Goal: Transaction & Acquisition: Purchase product/service

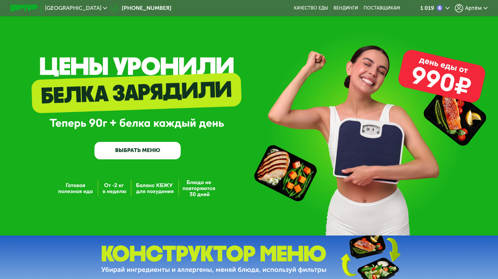
click at [135, 155] on link "ВЫБРАТЬ МЕНЮ" at bounding box center [137, 150] width 86 height 17
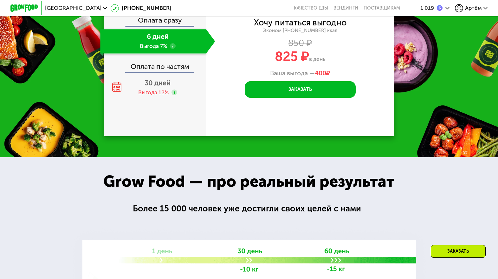
scroll to position [772, 0]
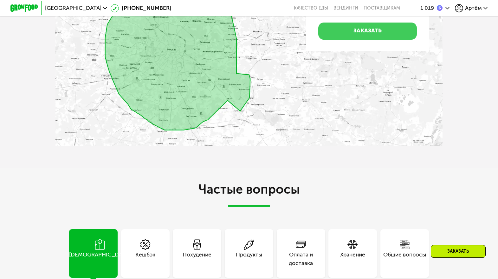
click at [358, 40] on link "Заказать" at bounding box center [367, 31] width 99 height 17
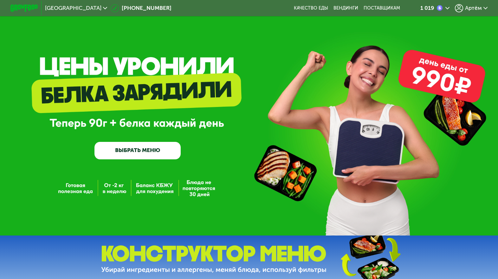
scroll to position [0, 0]
click at [139, 152] on link "ВЫБРАТЬ МЕНЮ" at bounding box center [137, 150] width 86 height 17
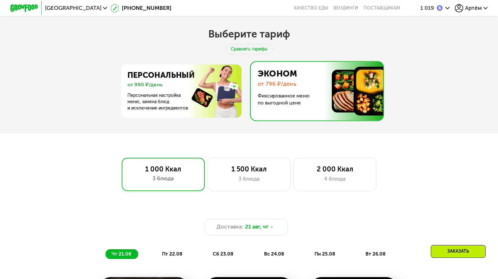
scroll to position [254, 0]
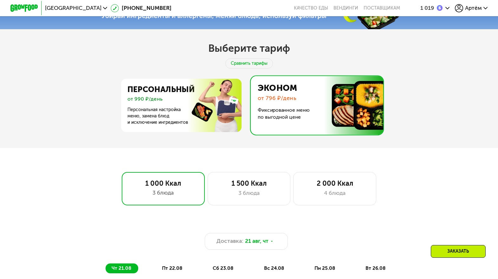
click at [270, 111] on img at bounding box center [315, 105] width 136 height 59
click at [303, 98] on img at bounding box center [315, 105] width 136 height 59
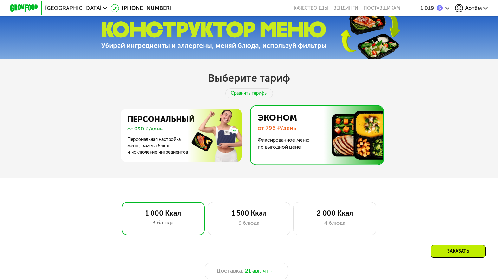
scroll to position [223, 0]
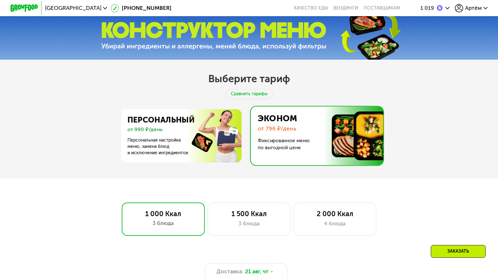
click at [295, 141] on img at bounding box center [315, 135] width 136 height 59
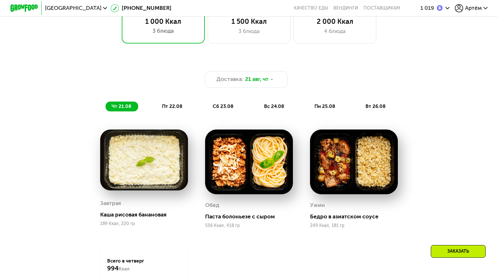
scroll to position [547, 0]
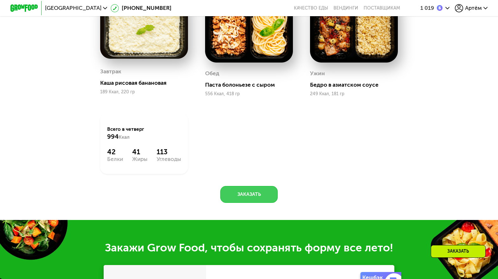
click at [271, 196] on button "Заказать" at bounding box center [248, 194] width 57 height 16
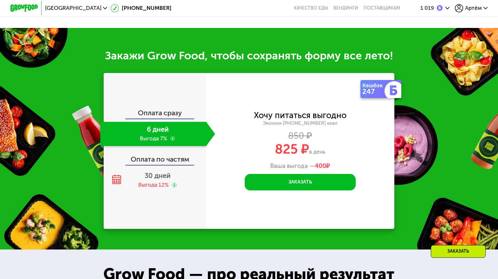
scroll to position [765, 0]
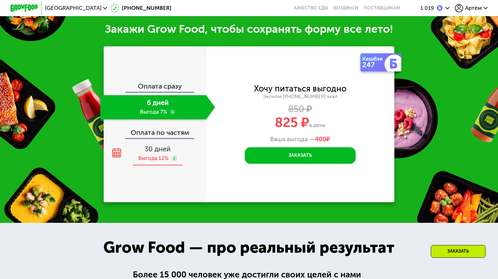
click at [164, 149] on span "30 дней" at bounding box center [158, 149] width 26 height 9
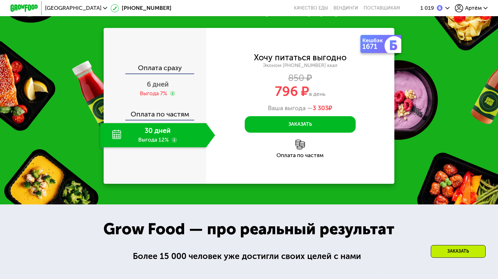
scroll to position [749, 0]
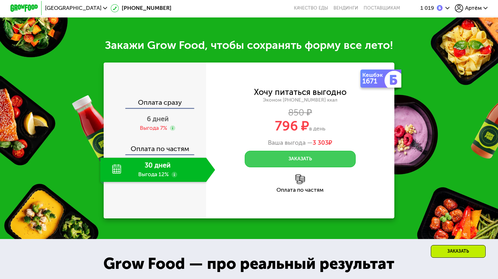
click at [307, 161] on button "Заказать" at bounding box center [300, 159] width 111 height 16
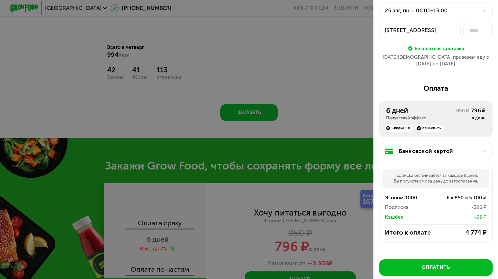
scroll to position [34, 0]
click at [324, 86] on div at bounding box center [249, 139] width 498 height 279
click at [340, 222] on div at bounding box center [249, 139] width 498 height 279
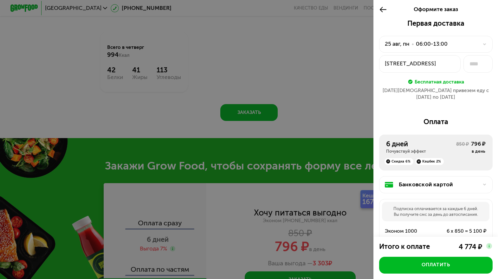
scroll to position [0, 0]
click at [386, 16] on div at bounding box center [384, 9] width 11 height 19
click at [383, 11] on icon at bounding box center [383, 9] width 8 height 8
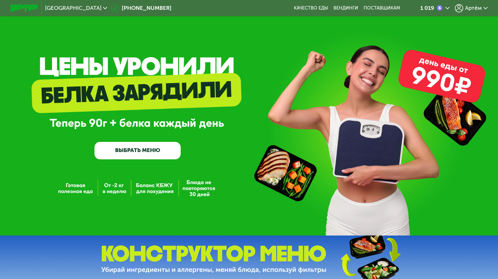
click at [469, 9] on span "Артём" at bounding box center [473, 7] width 17 height 5
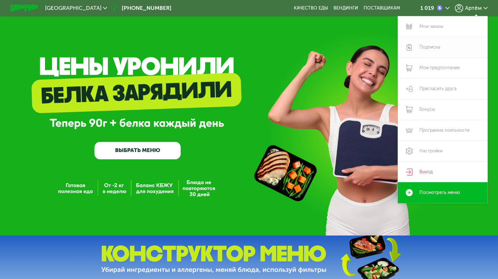
click at [428, 47] on link "Подписка" at bounding box center [443, 47] width 90 height 21
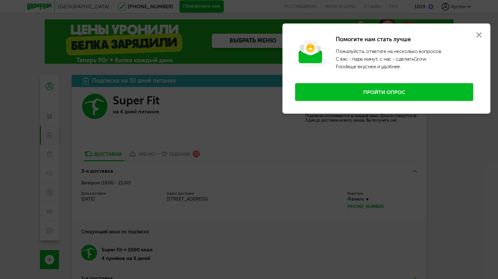
click at [478, 34] on use at bounding box center [478, 34] width 5 height 5
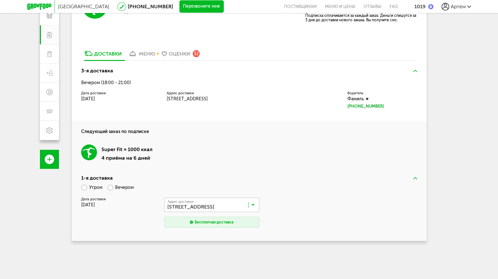
scroll to position [100, 0]
click at [147, 51] on div "меню" at bounding box center [147, 54] width 16 height 6
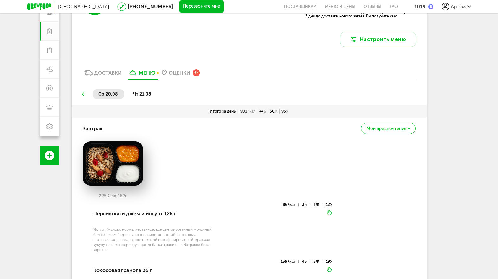
scroll to position [103, 0]
click at [105, 75] on div "Доставки" at bounding box center [108, 73] width 28 height 6
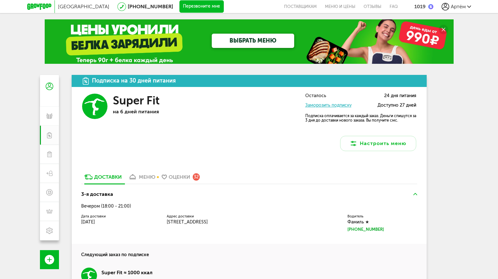
click at [36, 6] on icon at bounding box center [39, 6] width 24 height 6
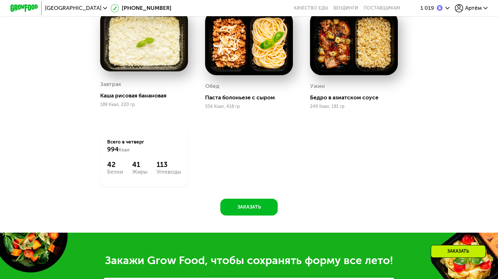
scroll to position [400, 0]
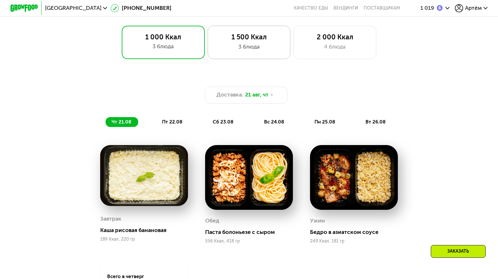
click at [260, 48] on div "3 блюда" at bounding box center [249, 47] width 68 height 8
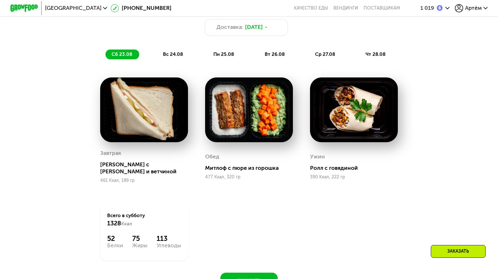
scroll to position [456, 0]
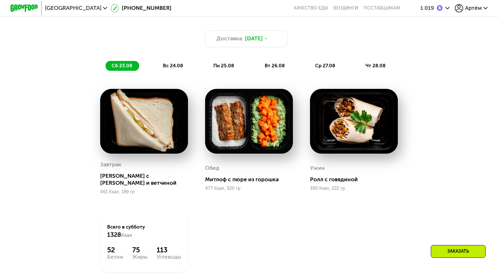
click at [169, 66] on span "вс 24.08" at bounding box center [173, 66] width 20 height 6
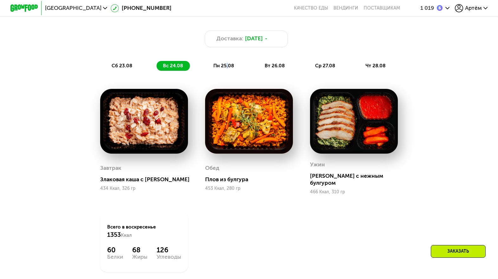
click at [227, 63] on span "пн 25.08" at bounding box center [223, 66] width 21 height 6
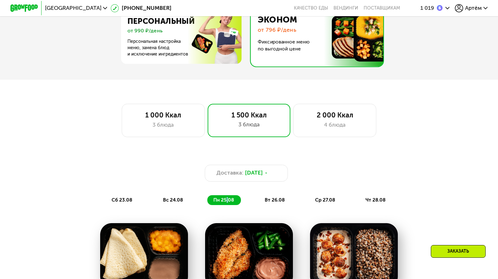
scroll to position [315, 0]
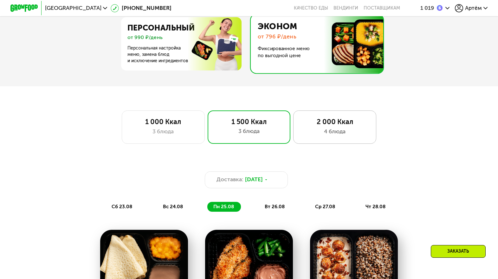
click at [326, 133] on div "4 блюда" at bounding box center [334, 131] width 68 height 8
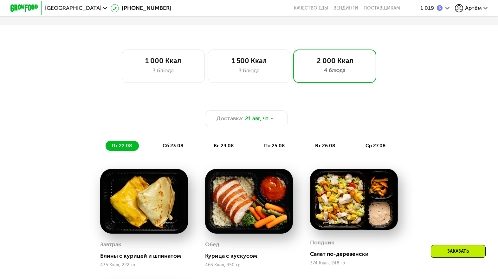
scroll to position [370, 0]
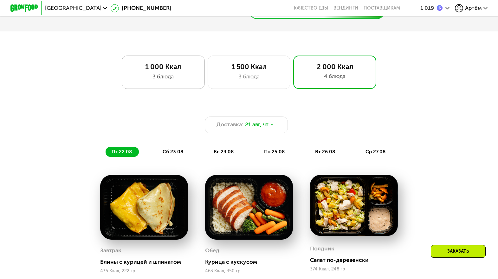
click at [208, 61] on div "1 000 Ккал 3 блюда" at bounding box center [249, 71] width 83 height 33
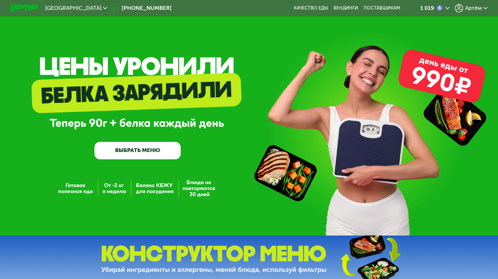
scroll to position [0, 0]
click at [470, 11] on span "Артём" at bounding box center [473, 7] width 17 height 5
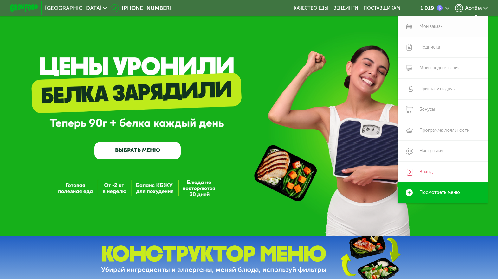
click at [424, 28] on link "Мои заказы" at bounding box center [443, 26] width 90 height 21
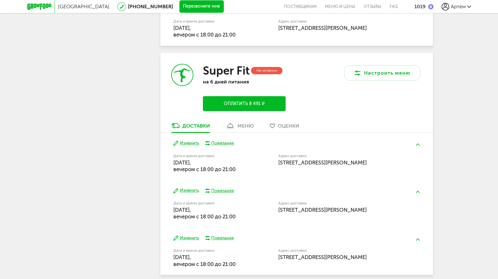
scroll to position [392, 0]
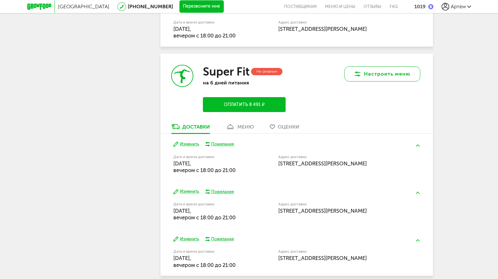
click at [373, 66] on button "Настроить меню" at bounding box center [382, 73] width 76 height 15
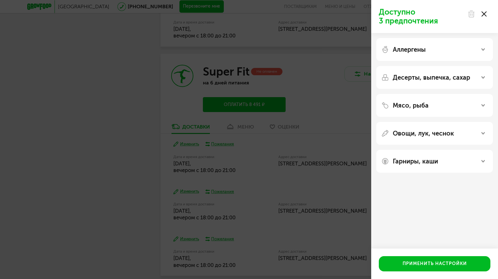
click at [452, 53] on div "Аллергены" at bounding box center [434, 50] width 107 height 8
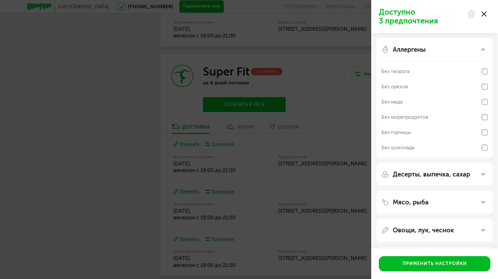
click at [452, 53] on div "Аллергены" at bounding box center [434, 50] width 107 height 8
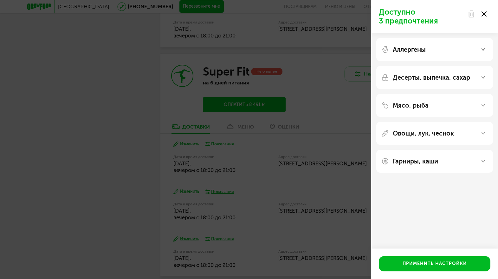
click at [469, 15] on use at bounding box center [470, 14] width 5 height 6
click at [428, 221] on div "Доступно 3 предпочтения Аллергены Десерты, выпечка, сахар Мясо, рыба Овощи, лук…" at bounding box center [434, 139] width 127 height 279
click at [322, 131] on div "Доступно 3 предпочтения Аллергены Десерты, выпечка, сахар Мясо, рыба Овощи, лук…" at bounding box center [249, 139] width 498 height 279
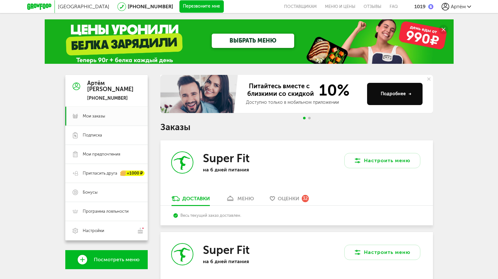
scroll to position [0, 0]
click at [113, 229] on span "Настройки" at bounding box center [112, 230] width 58 height 7
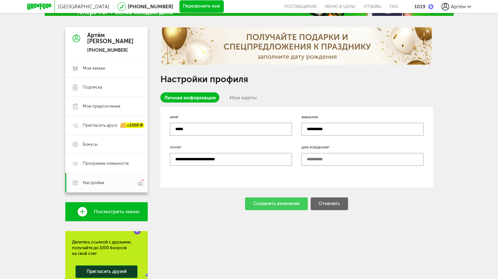
scroll to position [50, 0]
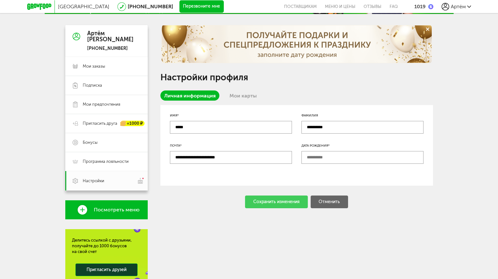
click at [319, 157] on input "text" at bounding box center [362, 157] width 122 height 13
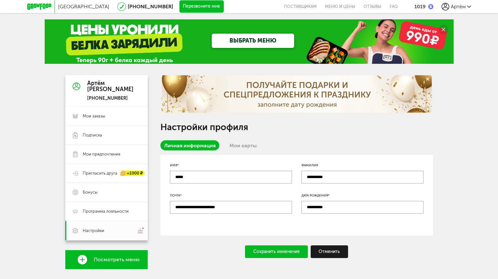
scroll to position [0, 0]
type input "**********"
click at [276, 252] on div "Сохранить изменения" at bounding box center [276, 251] width 63 height 13
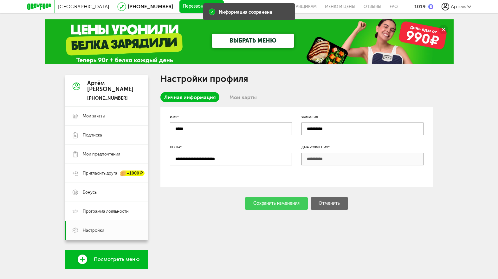
click at [39, 4] on icon at bounding box center [39, 6] width 24 height 6
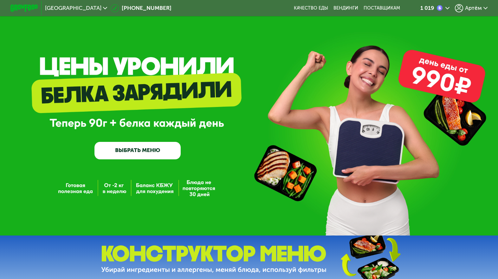
click at [16, 7] on img at bounding box center [23, 7] width 27 height 7
click at [28, 7] on img at bounding box center [23, 7] width 27 height 7
click at [471, 8] on span "Артём" at bounding box center [473, 7] width 17 height 5
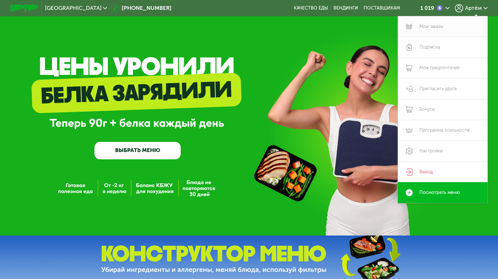
click at [426, 28] on link "Мои заказы" at bounding box center [443, 26] width 90 height 21
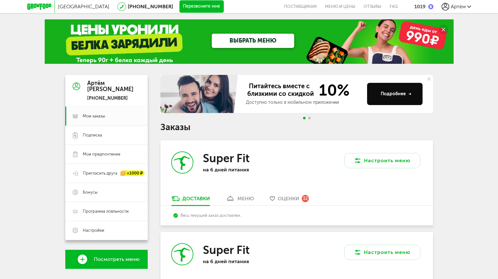
click at [41, 9] on icon at bounding box center [39, 6] width 24 height 6
click at [48, 6] on icon at bounding box center [39, 6] width 24 height 6
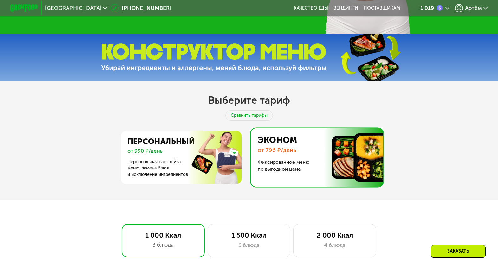
scroll to position [202, 0]
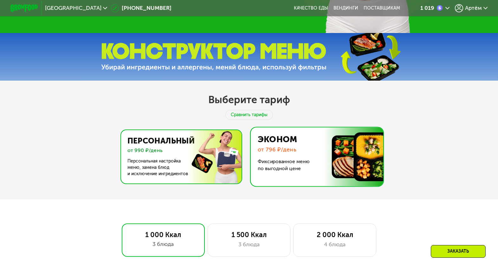
click at [184, 163] on img at bounding box center [179, 156] width 123 height 53
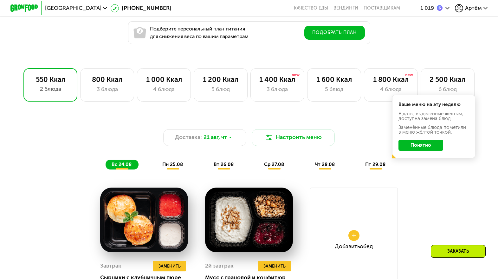
scroll to position [376, 0]
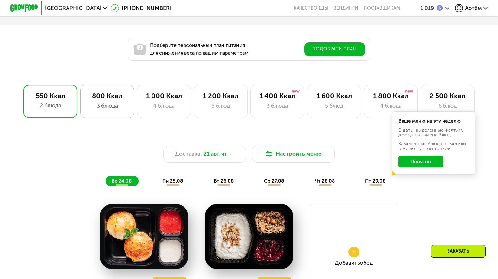
click at [113, 97] on div "800 Ккал" at bounding box center [107, 96] width 40 height 8
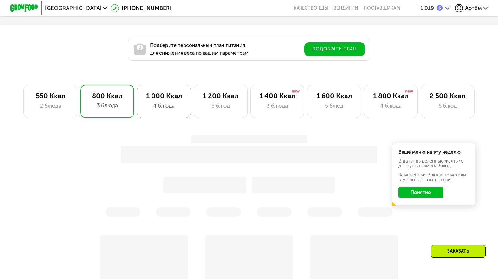
click at [171, 99] on div "1 000 Ккал" at bounding box center [164, 96] width 40 height 8
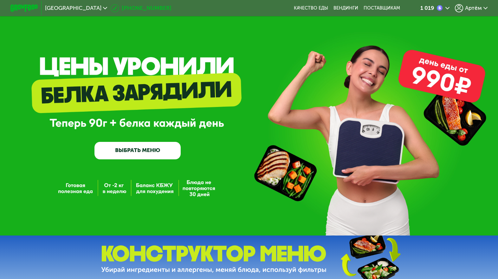
scroll to position [0, 0]
click at [26, 10] on img at bounding box center [23, 7] width 27 height 7
click at [103, 8] on use at bounding box center [105, 8] width 4 height 2
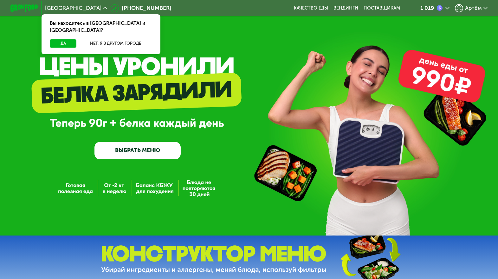
click at [225, 42] on div "GrowFood — доставка правильного питания ВЫБРАТЬ МЕНЮ" at bounding box center [249, 117] width 498 height 235
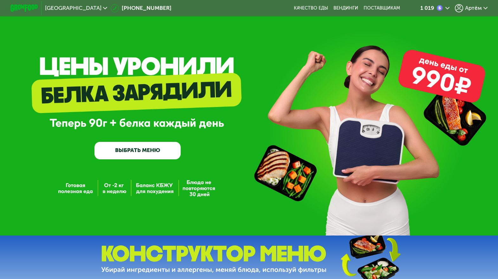
click at [13, 12] on div at bounding box center [24, 8] width 35 height 14
click at [20, 9] on img at bounding box center [23, 7] width 27 height 7
click at [20, 8] on img at bounding box center [23, 7] width 27 height 7
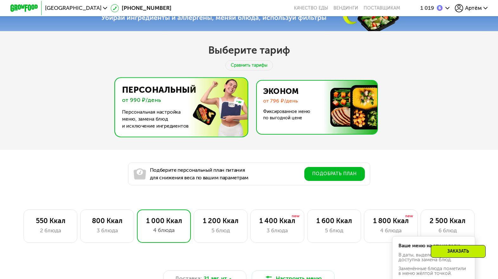
scroll to position [252, 0]
click at [299, 104] on img at bounding box center [315, 106] width 123 height 53
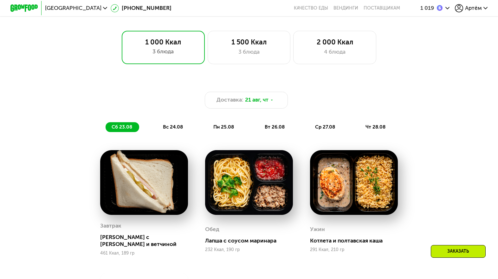
scroll to position [390, 0]
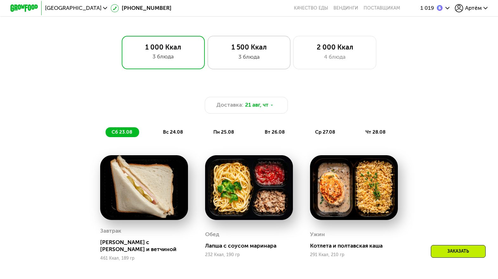
click at [293, 66] on div "1 500 Ккал 3 блюда" at bounding box center [334, 52] width 83 height 33
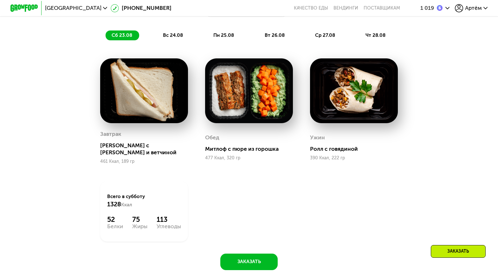
scroll to position [481, 0]
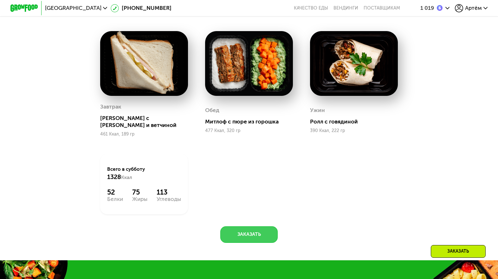
click at [246, 226] on button "Заказать" at bounding box center [248, 234] width 57 height 16
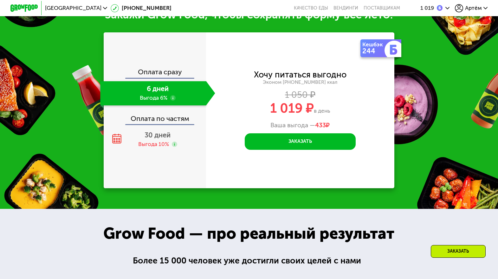
scroll to position [683, 0]
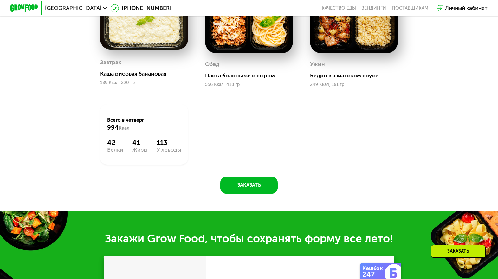
scroll to position [557, 0]
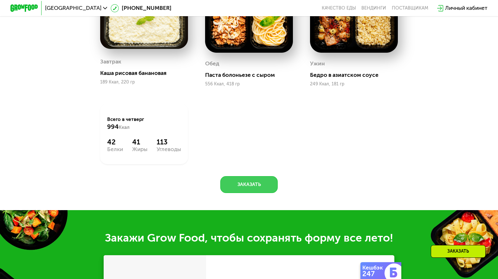
click at [253, 184] on button "Заказать" at bounding box center [248, 184] width 57 height 16
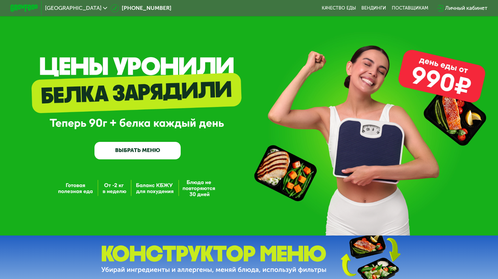
click at [466, 10] on div "Личный кабинет" at bounding box center [466, 8] width 42 height 8
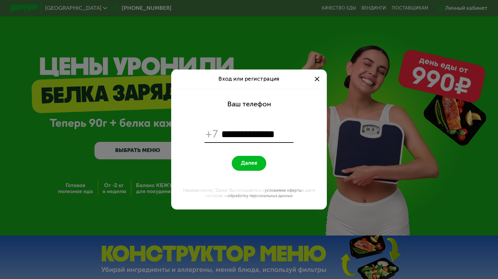
type input "**********"
click at [251, 166] on span "Далее" at bounding box center [249, 163] width 16 height 7
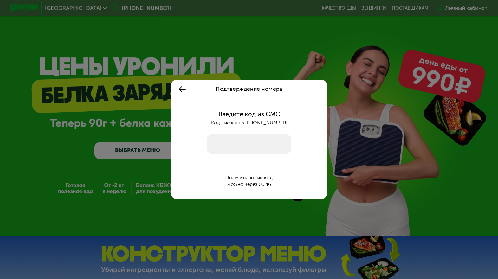
click at [184, 89] on use at bounding box center [182, 89] width 7 height 5
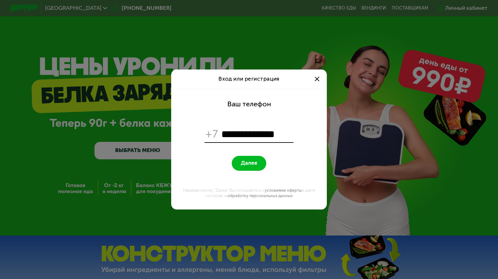
click at [318, 78] on span at bounding box center [317, 79] width 5 height 5
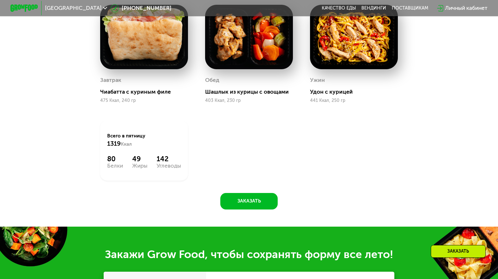
scroll to position [527, 0]
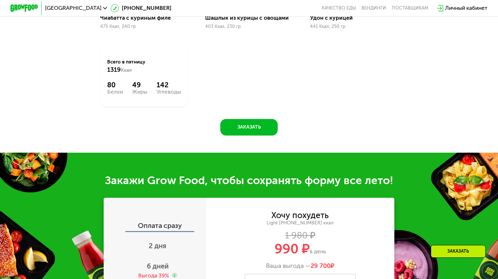
click at [0, 0] on div "Завтрак Чиабатта с куриным филе 475 Ккал, 240 гр Обед Шашлык из курицы с овощам…" at bounding box center [0, 0] width 0 height 0
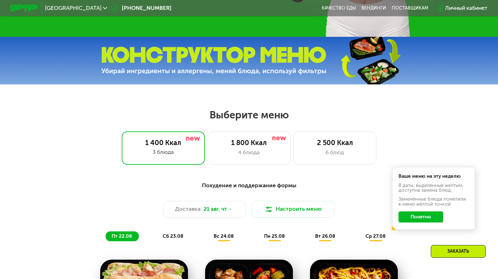
scroll to position [214, 0]
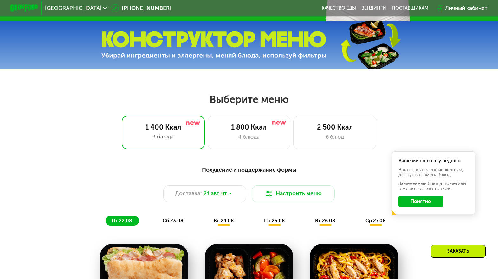
click at [419, 198] on button "Понятно" at bounding box center [420, 201] width 45 height 11
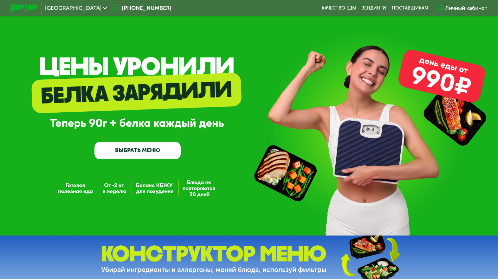
scroll to position [0, 0]
click at [13, 8] on img at bounding box center [23, 7] width 27 height 7
click at [252, 17] on div "GrowFood — доставка правильного питания ВЫБРАТЬ МЕНЮ" at bounding box center [249, 117] width 498 height 235
click at [261, 47] on div "GrowFood — доставка правильного питания ВЫБРАТЬ МЕНЮ" at bounding box center [249, 117] width 498 height 235
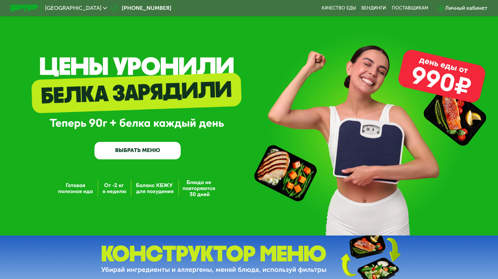
click at [260, 14] on div "Москва [PHONE_NUMBER] Качество еды [PERSON_NAME] поставщикам Личный кабинет" at bounding box center [249, 8] width 484 height 15
click at [27, 7] on img at bounding box center [23, 7] width 27 height 7
click at [219, 39] on div "GrowFood — доставка правильного питания ВЫБРАТЬ МЕНЮ" at bounding box center [249, 117] width 498 height 235
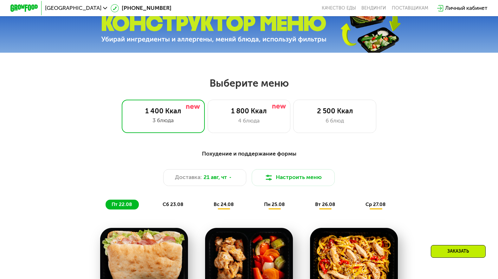
scroll to position [286, 0]
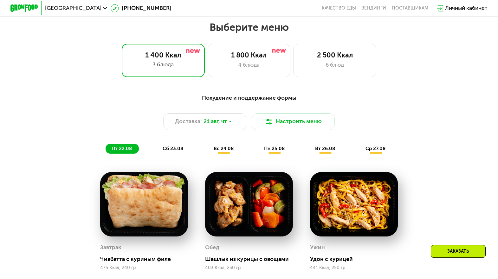
click at [391, 32] on h2 "Выберите меню" at bounding box center [249, 27] width 454 height 13
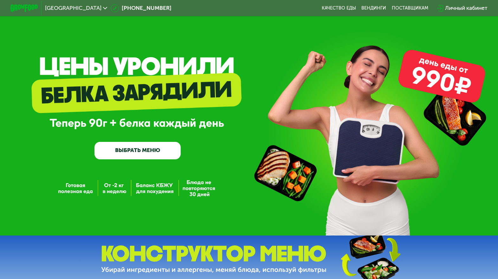
scroll to position [0, 0]
click at [143, 156] on link "ВЫБРАТЬ МЕНЮ" at bounding box center [137, 150] width 86 height 17
click at [21, 12] on div at bounding box center [24, 8] width 35 height 14
click at [25, 8] on img at bounding box center [23, 7] width 27 height 7
